Goal: Task Accomplishment & Management: Manage account settings

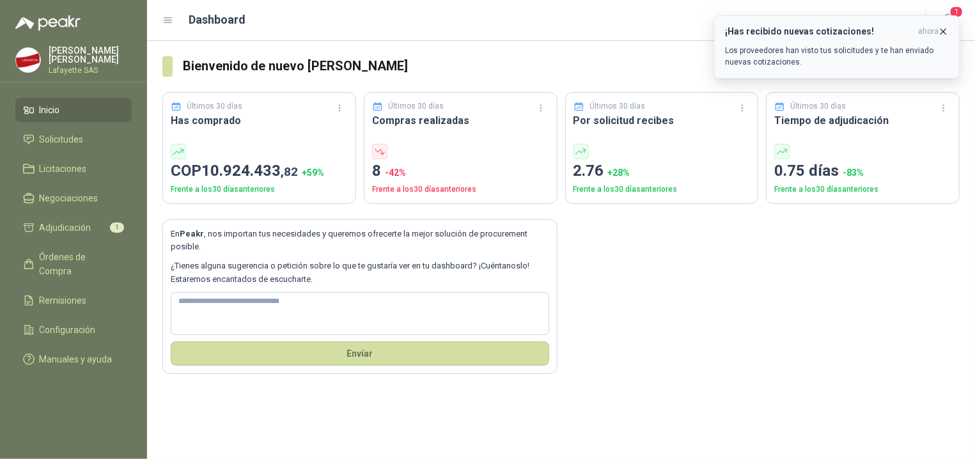
click at [830, 49] on p "Los proveedores han visto tus solicitudes y te han enviado nuevas cotizaciones." at bounding box center [837, 56] width 224 height 23
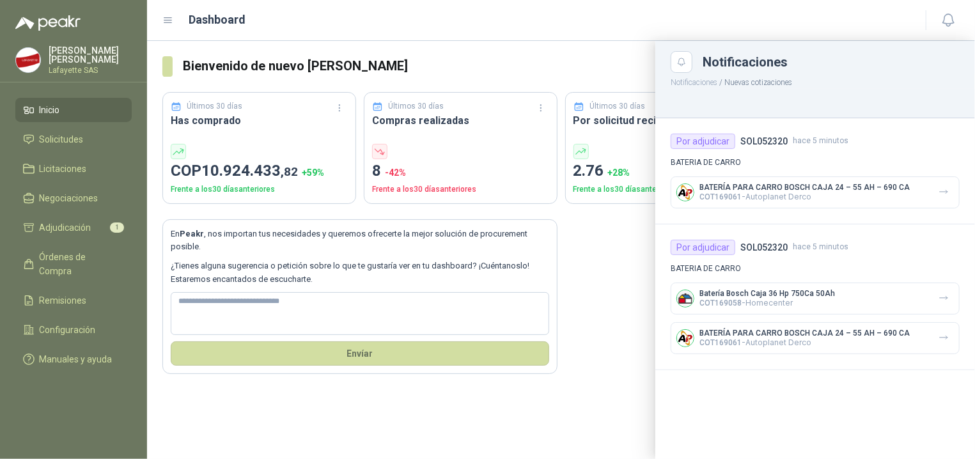
click at [769, 198] on p "COT169061 - Autoplanet Derco" at bounding box center [805, 197] width 210 height 10
click at [754, 150] on div "Por adjudicar SOL052320 hace 5 minutos BATERIA [PERSON_NAME] BATERÍA PARA CARRO…" at bounding box center [816, 171] width 320 height 106
click at [706, 169] on div "Por adjudicar SOL052320 hace 5 minutos BATERIA [PERSON_NAME] BATERÍA PARA CARRO…" at bounding box center [816, 171] width 320 height 106
click at [714, 201] on span "COT169061" at bounding box center [721, 197] width 42 height 9
click at [643, 348] on div at bounding box center [561, 250] width 828 height 418
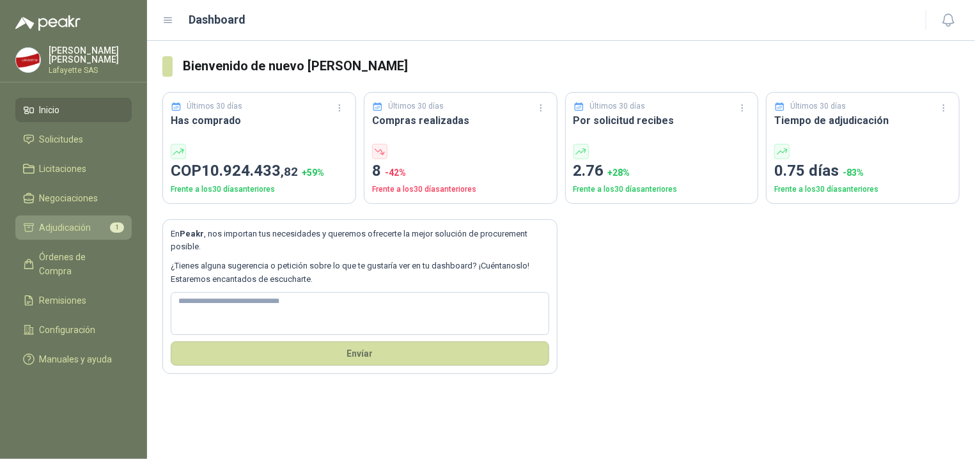
click at [83, 233] on span "Adjudicación" at bounding box center [66, 228] width 52 height 14
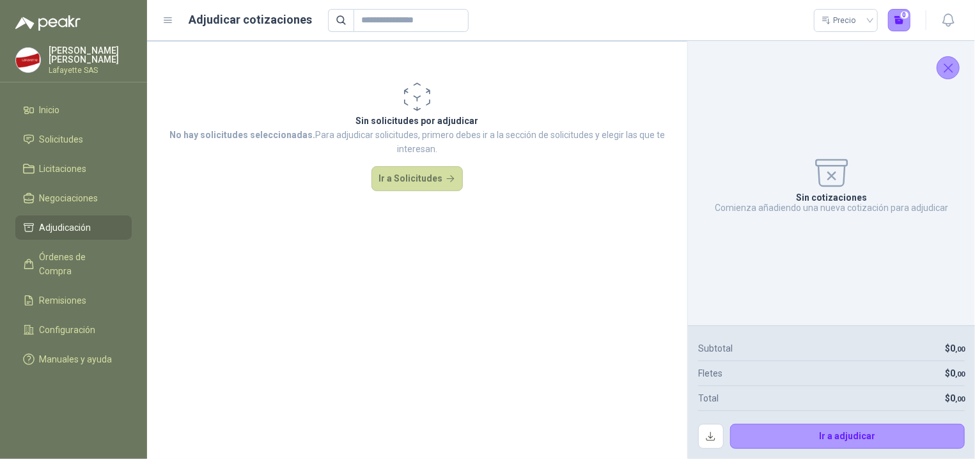
click at [942, 72] on icon "Cerrar" at bounding box center [949, 68] width 16 height 16
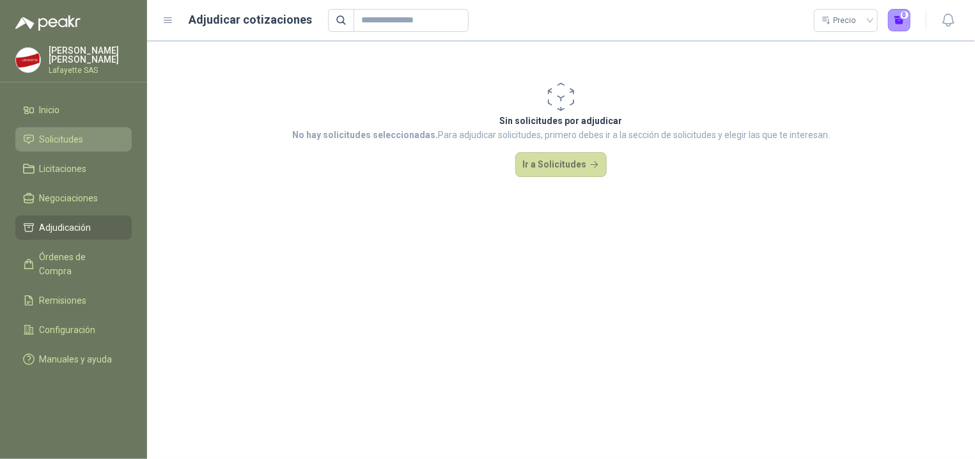
click at [77, 136] on span "Solicitudes" at bounding box center [62, 139] width 44 height 14
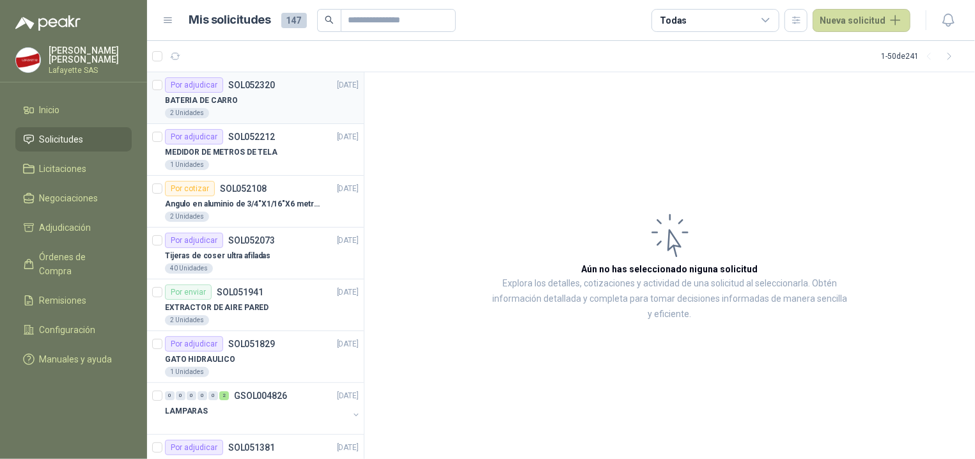
click at [243, 100] on div "BATERIA DE CARRO" at bounding box center [262, 100] width 194 height 15
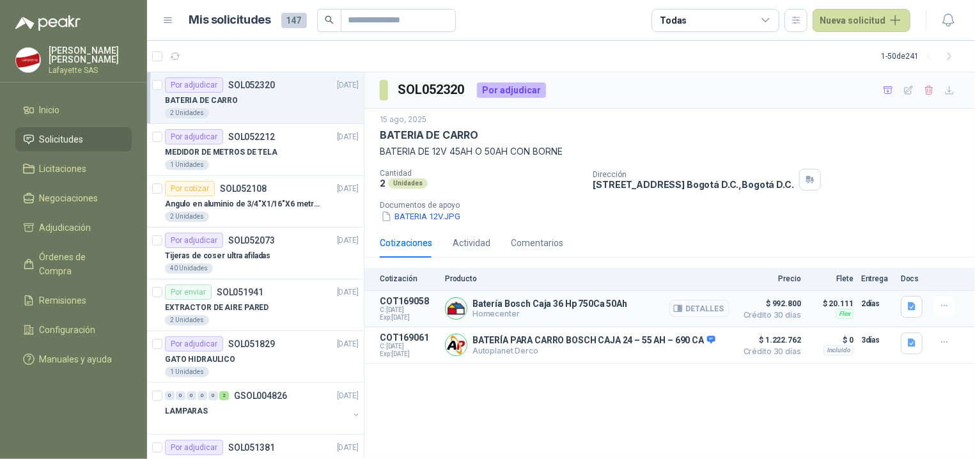
click at [695, 311] on button "Detalles" at bounding box center [700, 308] width 60 height 17
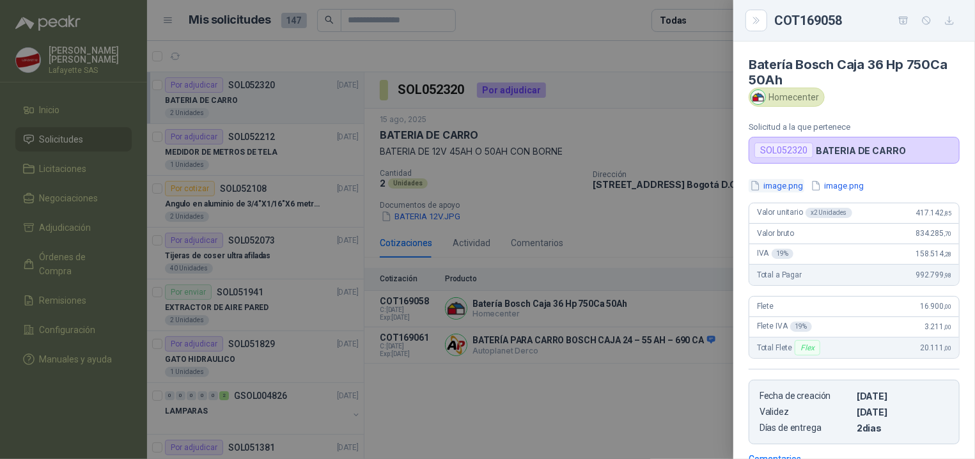
click at [783, 193] on button "image.png" at bounding box center [777, 185] width 56 height 13
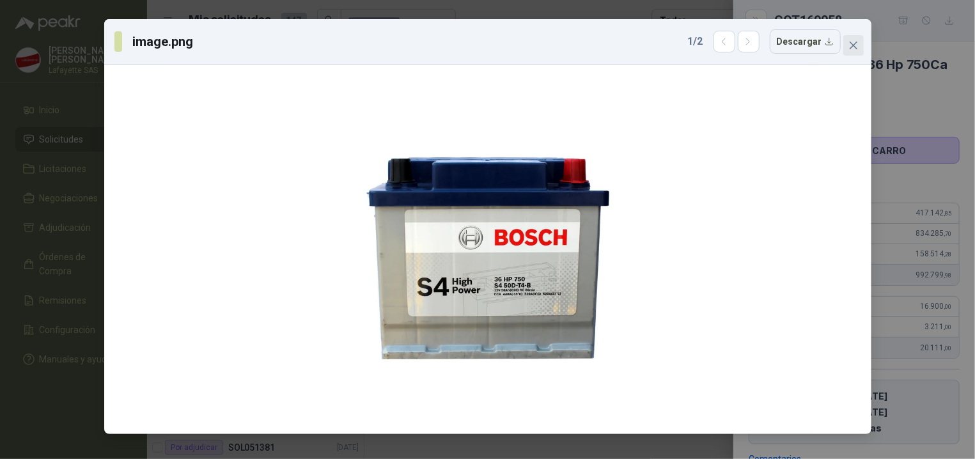
click at [849, 49] on span "Close" at bounding box center [854, 45] width 20 height 10
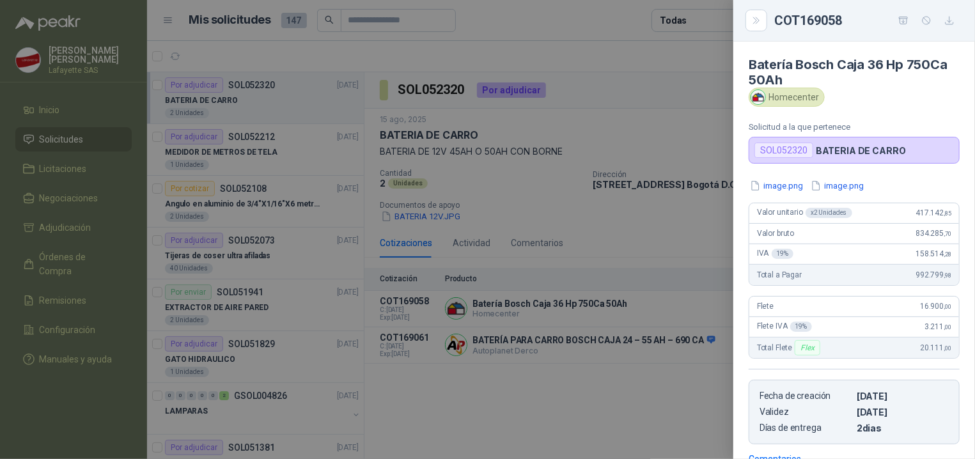
click at [518, 408] on div at bounding box center [487, 229] width 975 height 459
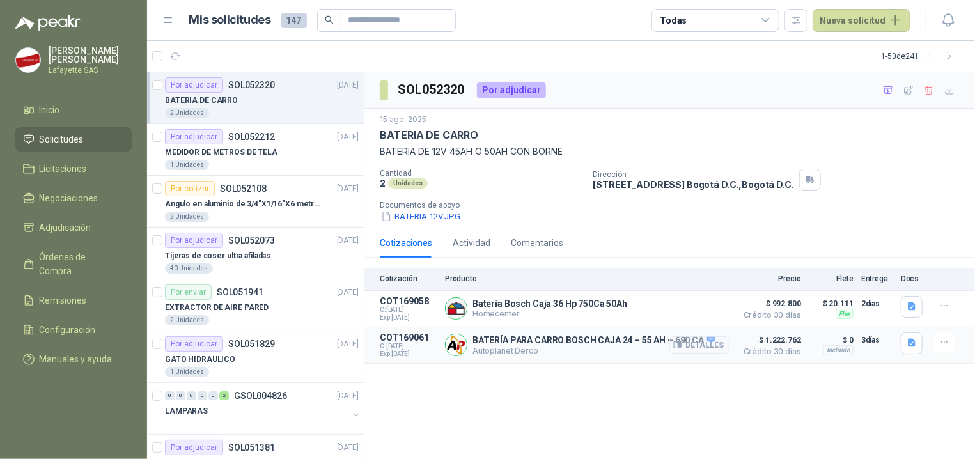
click at [712, 349] on button "Detalles" at bounding box center [700, 344] width 60 height 17
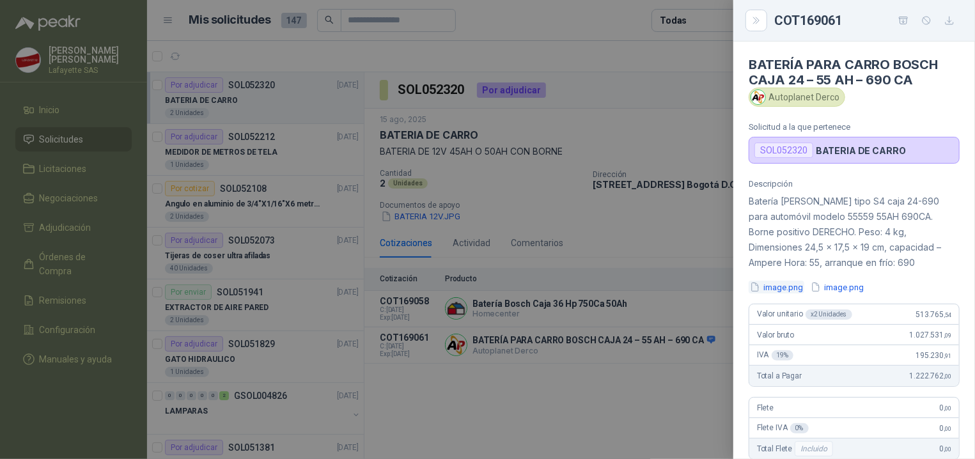
click at [780, 292] on button "image.png" at bounding box center [777, 287] width 56 height 13
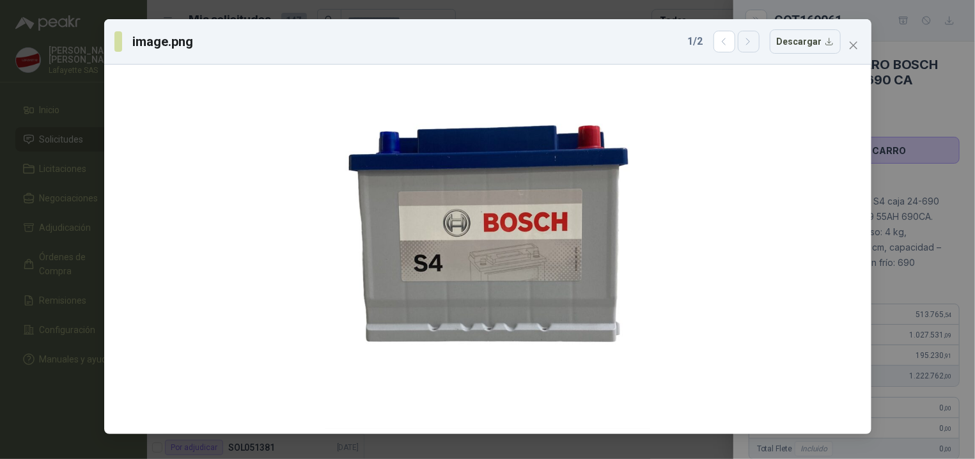
click at [747, 49] on button "button" at bounding box center [749, 42] width 22 height 22
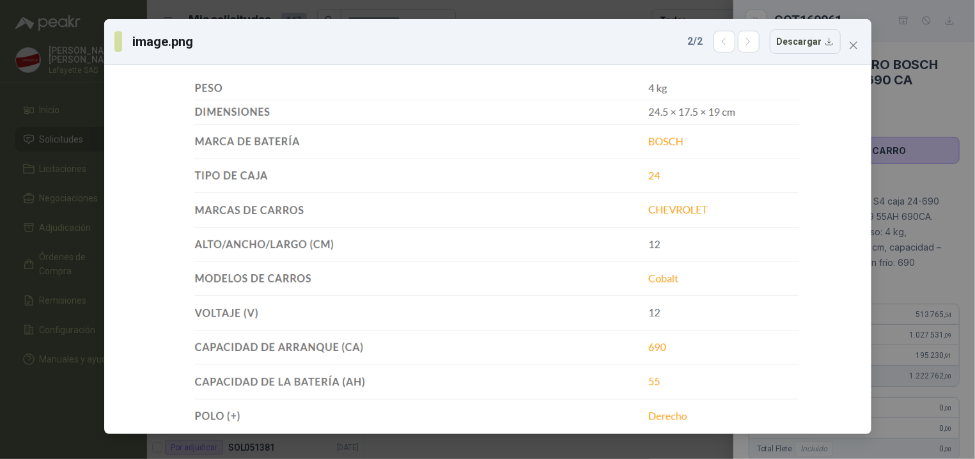
click at [853, 56] on div "image.png 2 / 2 Descargar" at bounding box center [487, 41] width 767 height 45
click at [858, 38] on button "Close" at bounding box center [854, 45] width 20 height 20
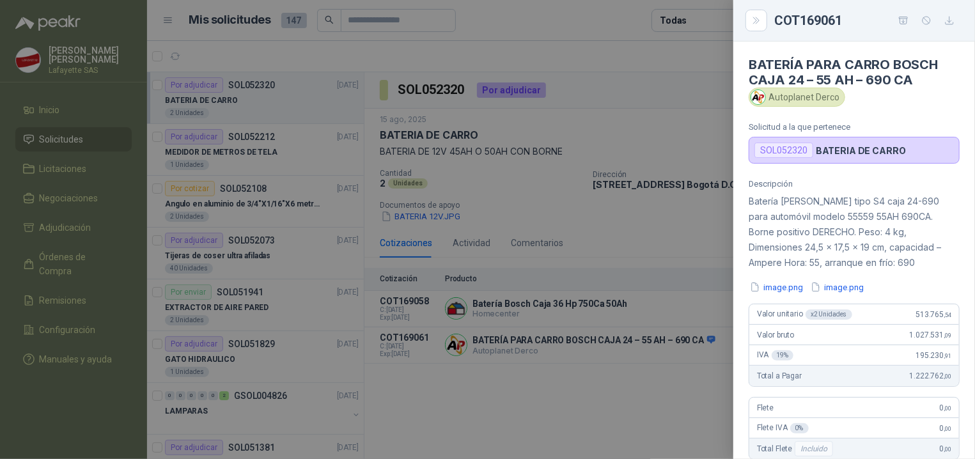
scroll to position [64, 0]
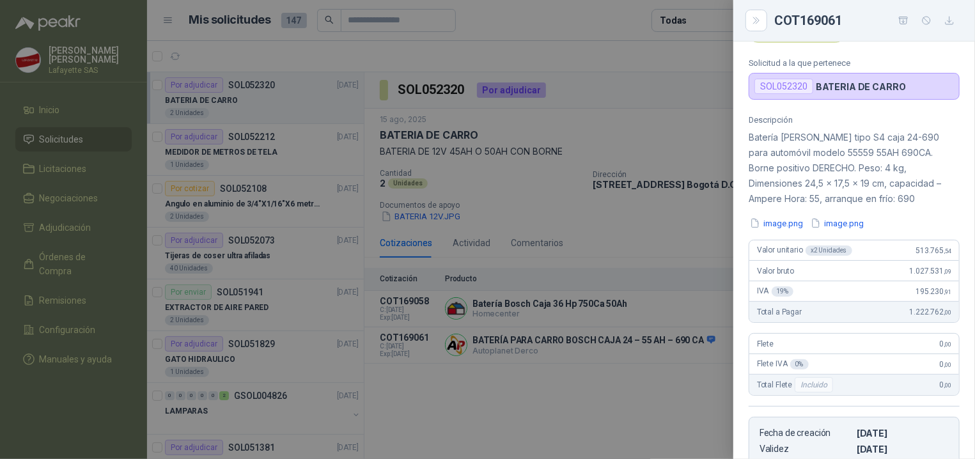
click at [537, 373] on div at bounding box center [487, 229] width 975 height 459
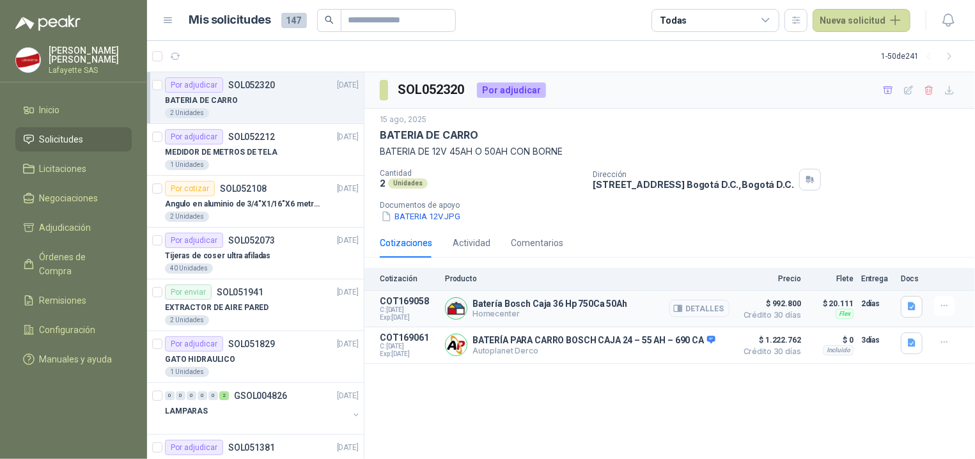
click at [717, 308] on button "Detalles" at bounding box center [700, 308] width 60 height 17
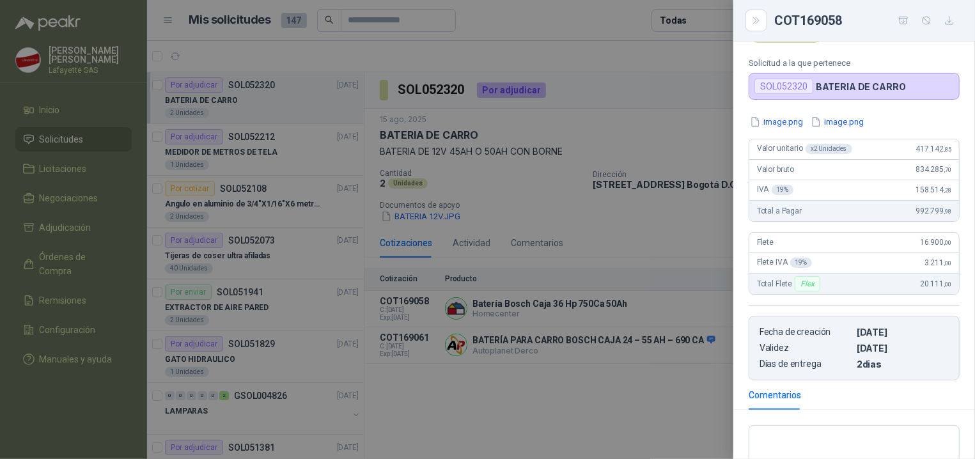
click at [685, 370] on div at bounding box center [487, 229] width 975 height 459
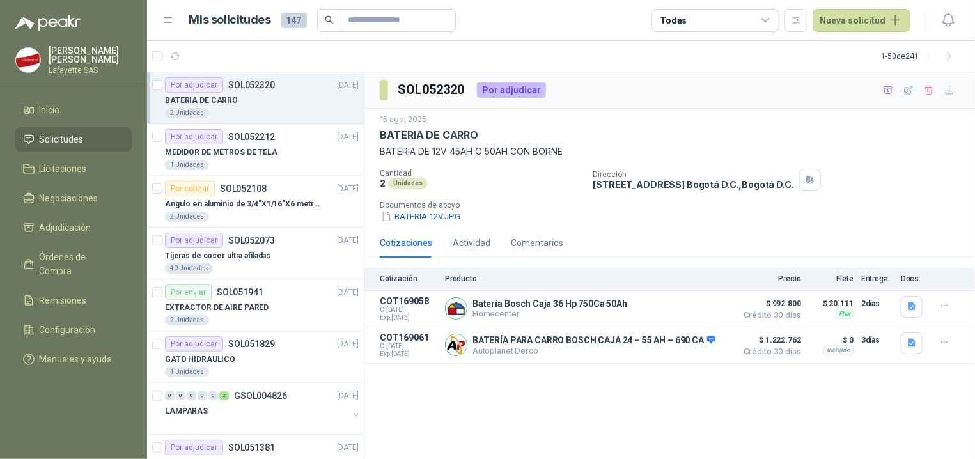
click at [661, 409] on div "SOL052320 Por adjudicar [DATE] BATERIA [PERSON_NAME] BATERIA DE 12V 45AH O 50AH…" at bounding box center [670, 266] width 611 height 388
